Goal: Task Accomplishment & Management: Complete application form

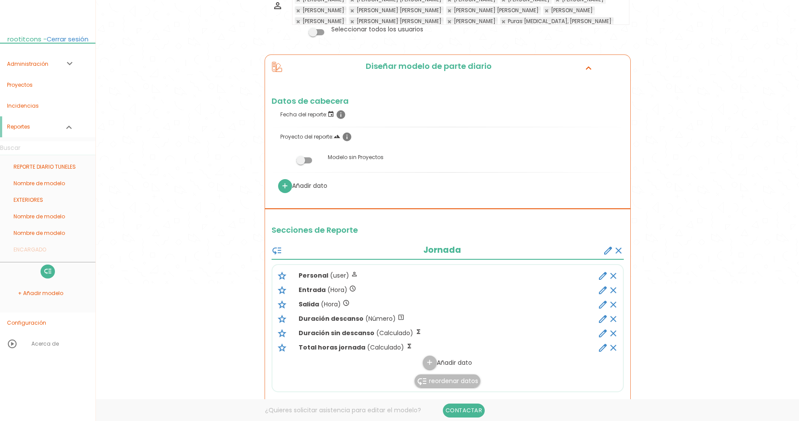
scroll to position [209, 0]
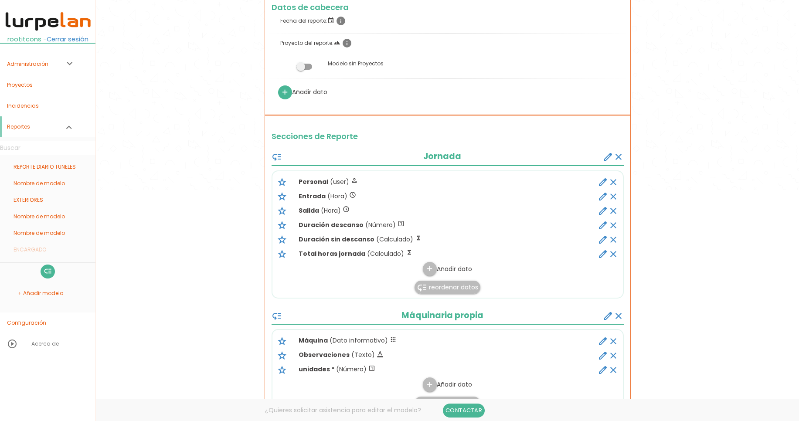
click at [607, 157] on icon "create" at bounding box center [608, 157] width 10 height 10
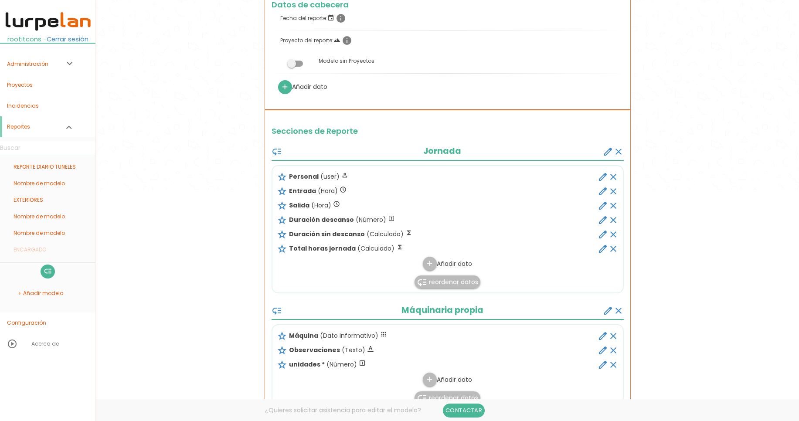
click at [605, 152] on icon "create" at bounding box center [608, 152] width 10 height 10
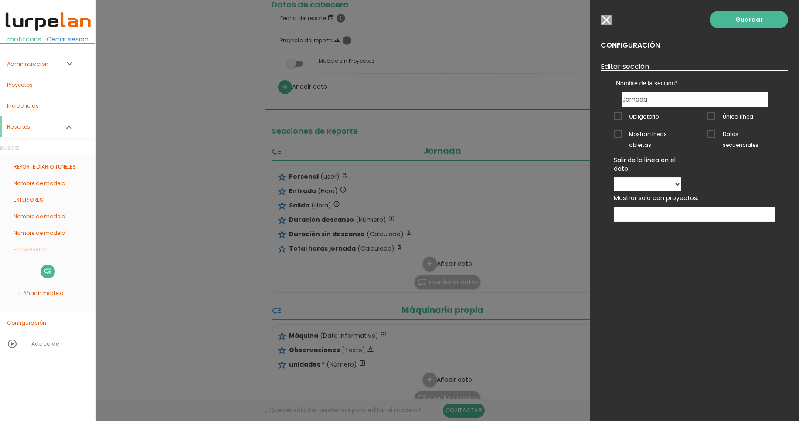
click at [635, 118] on span "Obligatorio" at bounding box center [636, 116] width 45 height 11
click at [0, 0] on input "Obligatorio" at bounding box center [0, 0] width 0 height 0
click at [635, 118] on span "Obligatorio" at bounding box center [636, 116] width 45 height 11
click at [0, 0] on input "Obligatorio" at bounding box center [0, 0] width 0 height 0
click at [620, 118] on span "Obligatorio" at bounding box center [636, 116] width 45 height 11
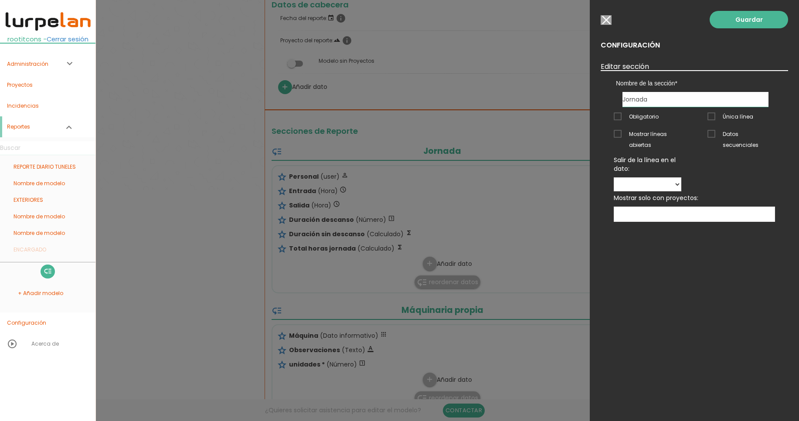
click at [0, 0] on input "Obligatorio" at bounding box center [0, 0] width 0 height 0
click at [721, 23] on link "Guardar" at bounding box center [749, 19] width 79 height 17
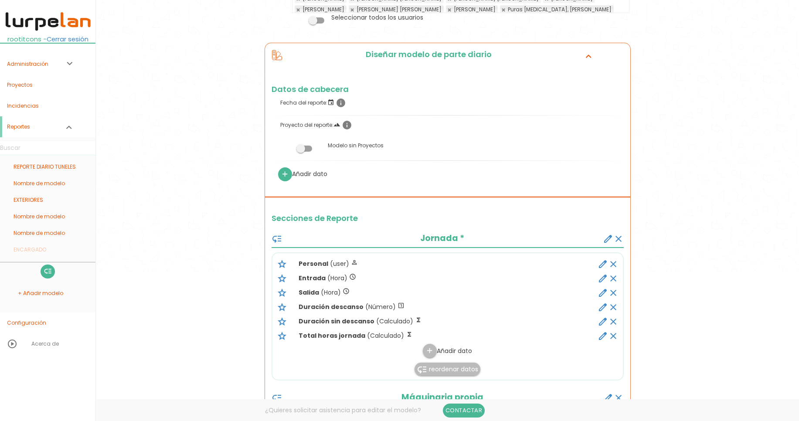
scroll to position [52, 0]
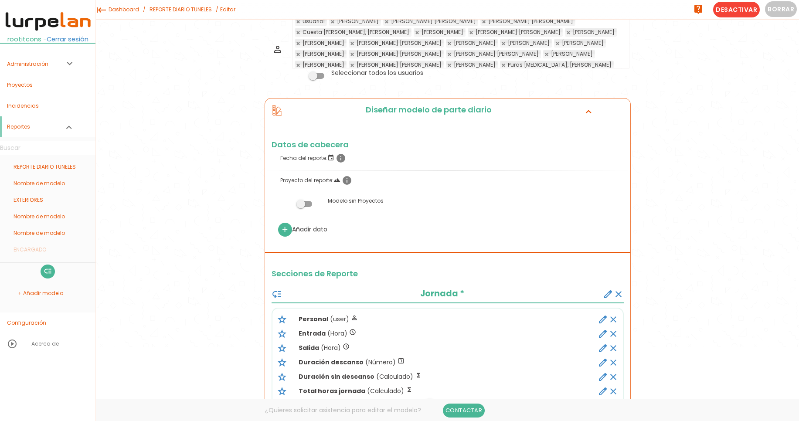
click at [604, 296] on icon "create" at bounding box center [608, 294] width 10 height 10
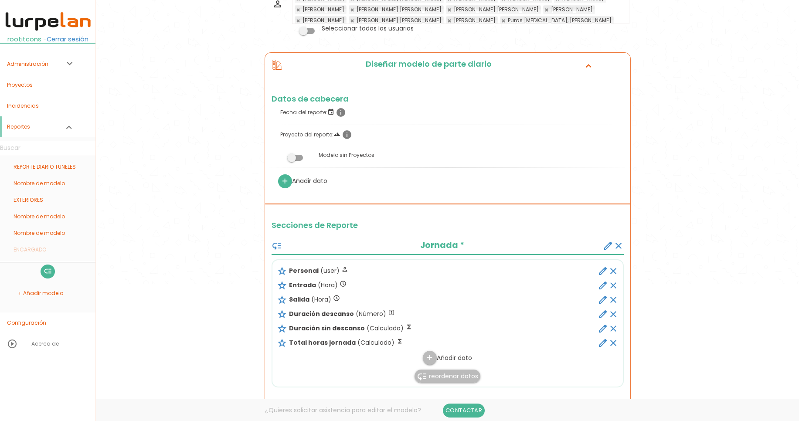
scroll to position [209, 0]
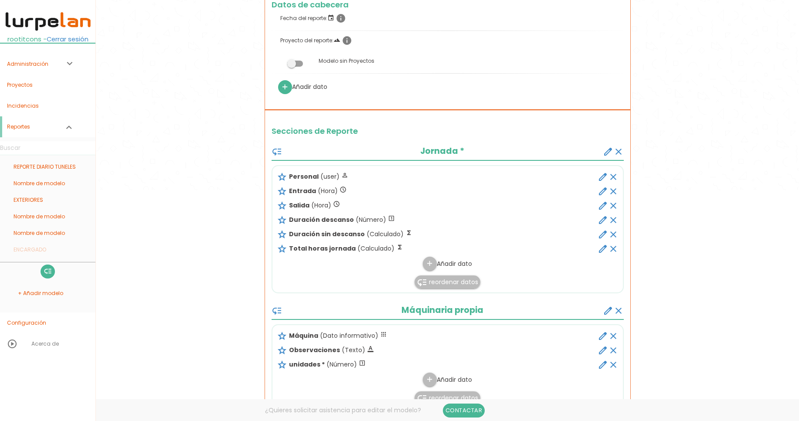
click at [604, 156] on icon "create" at bounding box center [608, 152] width 10 height 10
click at [605, 153] on icon "create" at bounding box center [608, 152] width 10 height 10
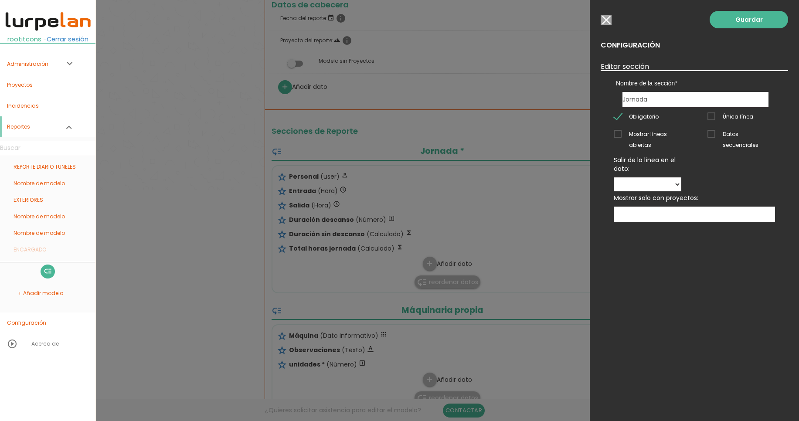
click at [621, 117] on span "Obligatorio" at bounding box center [636, 116] width 45 height 11
click at [0, 0] on input "Obligatorio" at bounding box center [0, 0] width 0 height 0
click at [741, 22] on link "Guardar" at bounding box center [749, 19] width 79 height 17
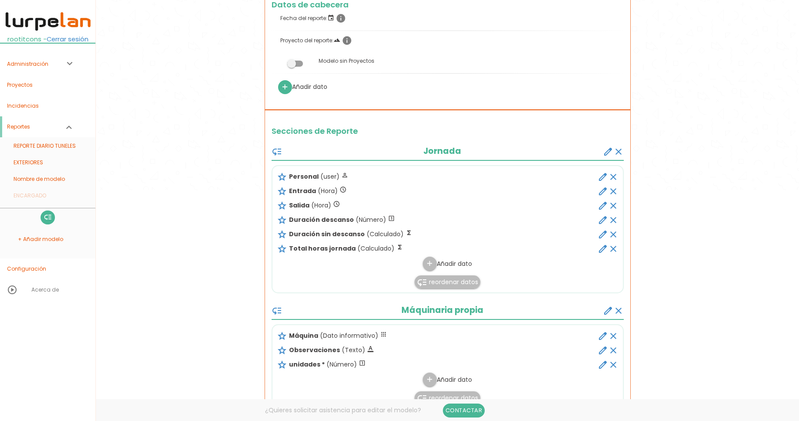
click at [605, 151] on icon "create" at bounding box center [608, 152] width 10 height 10
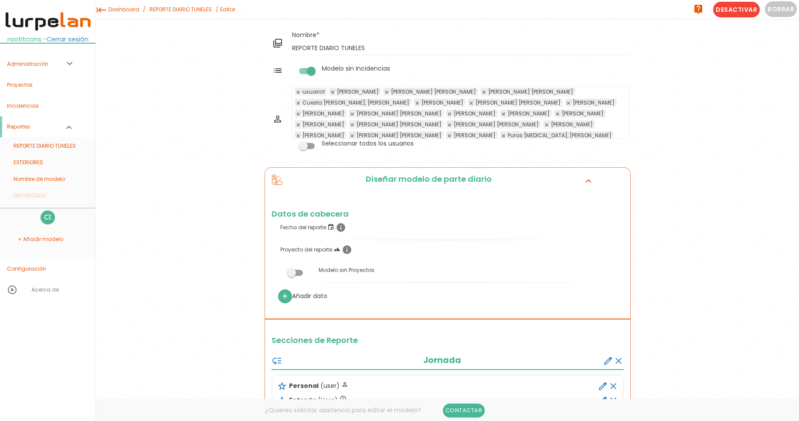
click at [605, 364] on icon "create" at bounding box center [608, 361] width 10 height 10
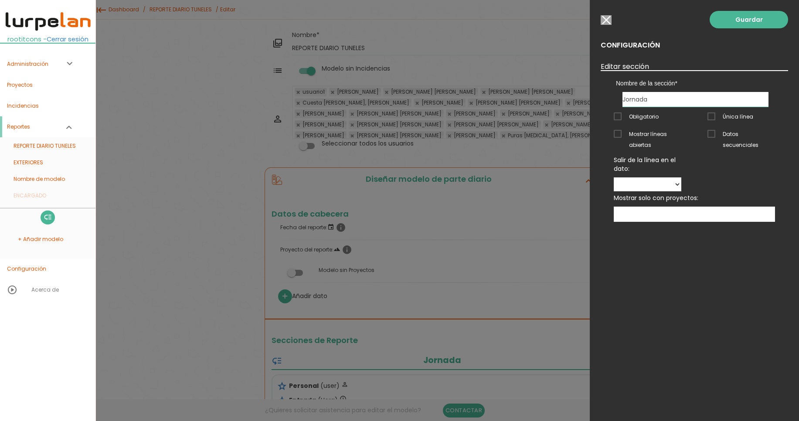
click at [622, 114] on span "Obligatorio" at bounding box center [636, 116] width 45 height 11
click at [0, 0] on input "Obligatorio" at bounding box center [0, 0] width 0 height 0
click at [755, 27] on link "Guardar" at bounding box center [749, 19] width 79 height 17
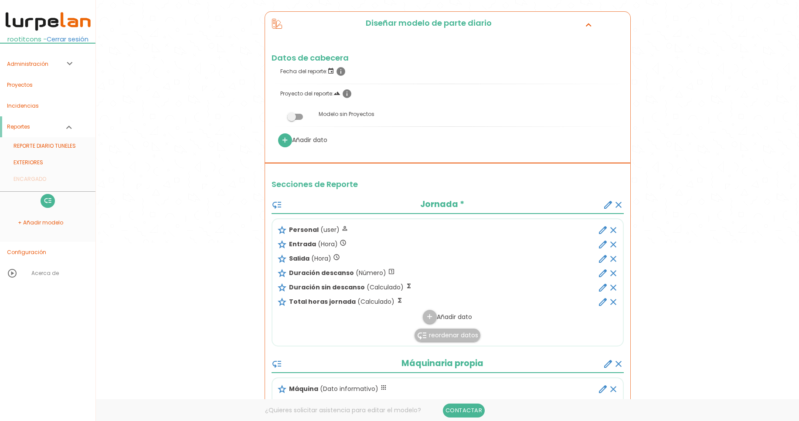
scroll to position [157, 0]
click at [605, 204] on icon "create" at bounding box center [608, 204] width 10 height 10
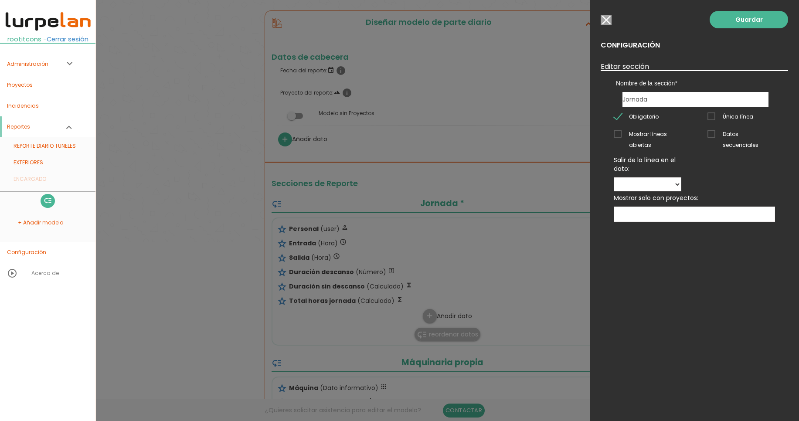
click at [629, 116] on span "Obligatorio" at bounding box center [636, 116] width 45 height 11
click at [0, 0] on input "Obligatorio" at bounding box center [0, 0] width 0 height 0
click at [761, 20] on link "Guardar" at bounding box center [749, 19] width 79 height 17
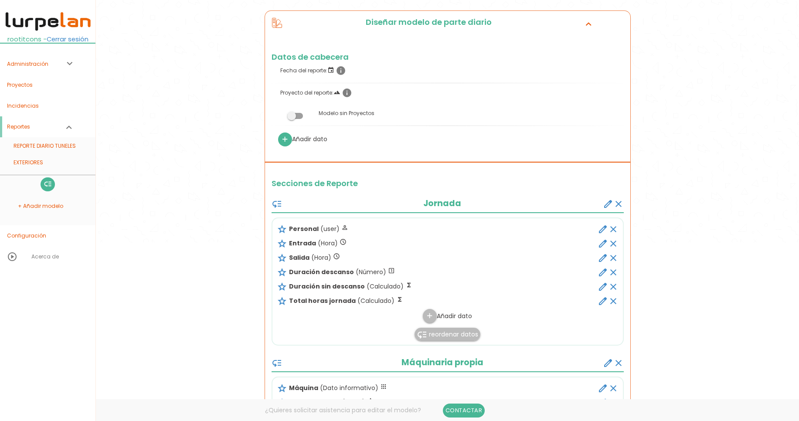
click at [608, 201] on icon "create" at bounding box center [608, 204] width 10 height 10
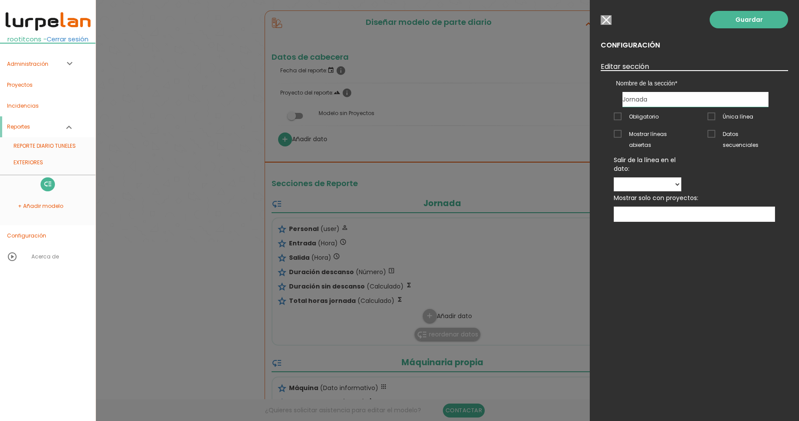
click at [604, 22] on input "button" at bounding box center [606, 20] width 11 height 10
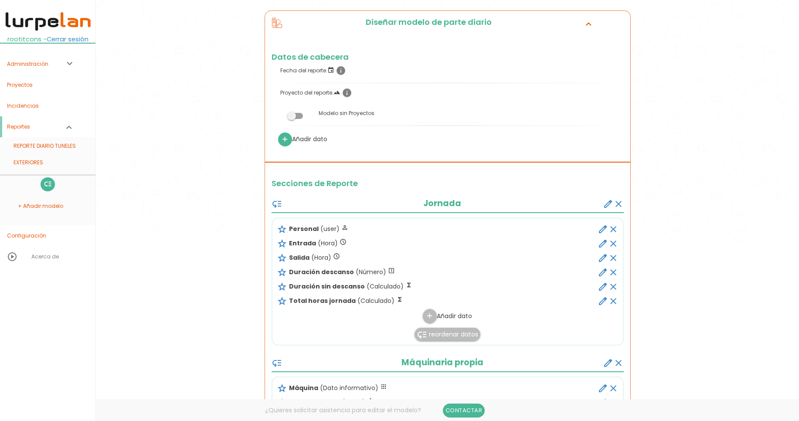
click at [38, 18] on img at bounding box center [47, 22] width 87 height 20
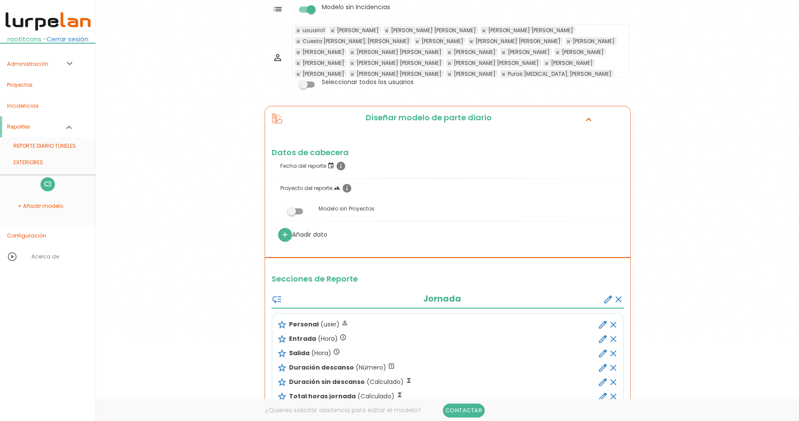
scroll to position [157, 0]
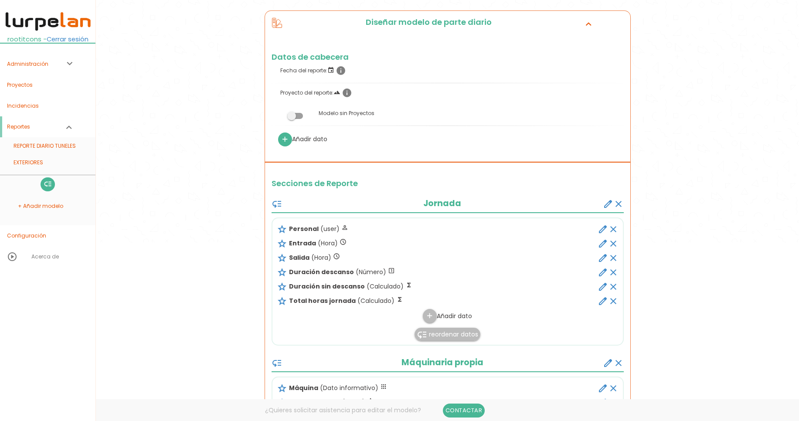
click at [605, 207] on icon "create" at bounding box center [608, 204] width 10 height 10
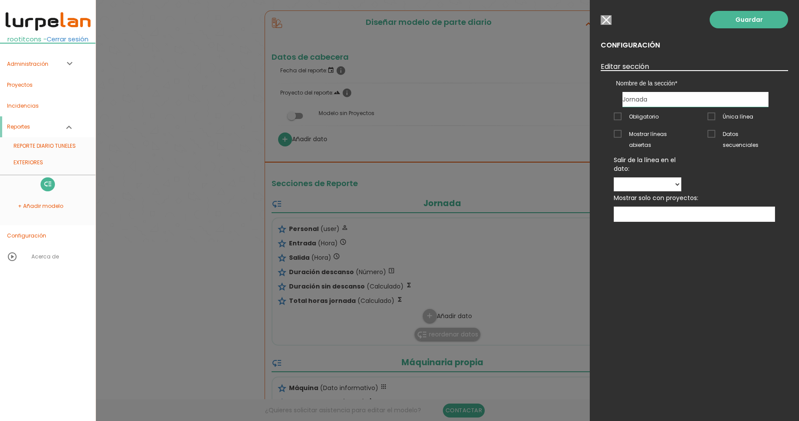
click at [606, 21] on input "button" at bounding box center [606, 20] width 11 height 10
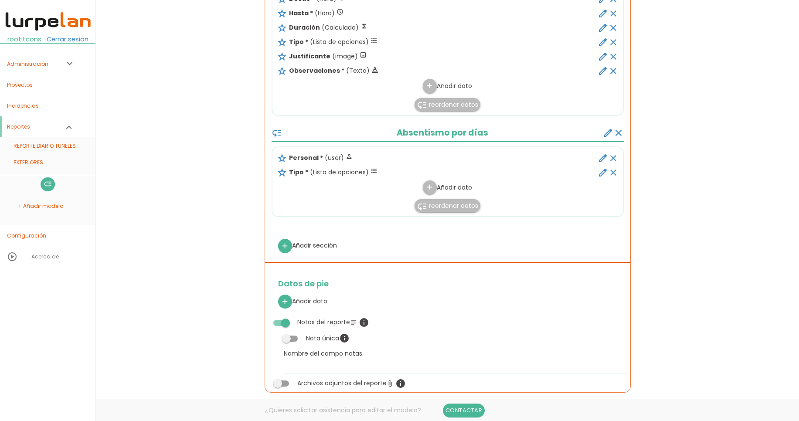
scroll to position [890, 0]
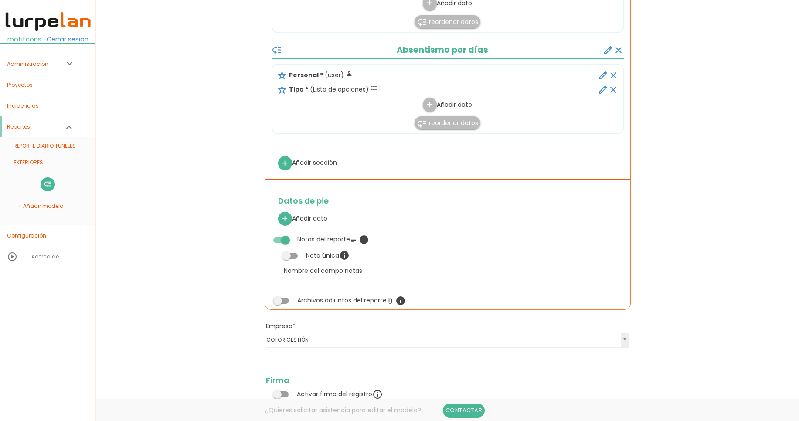
click at [61, 27] on img at bounding box center [47, 22] width 87 height 20
